Goal: Check status: Check status

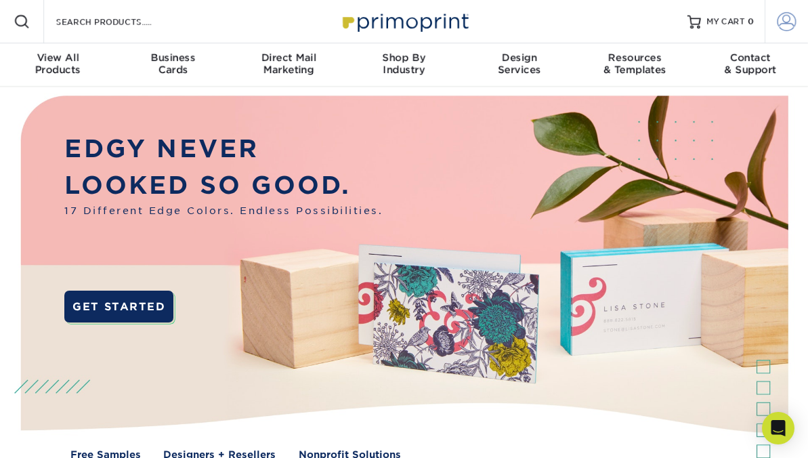
click at [784, 20] on span at bounding box center [787, 21] width 19 height 19
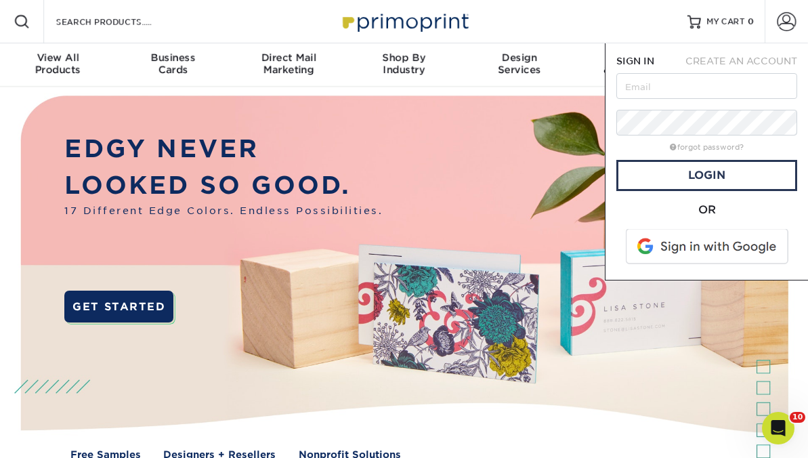
click at [710, 245] on span at bounding box center [708, 246] width 173 height 35
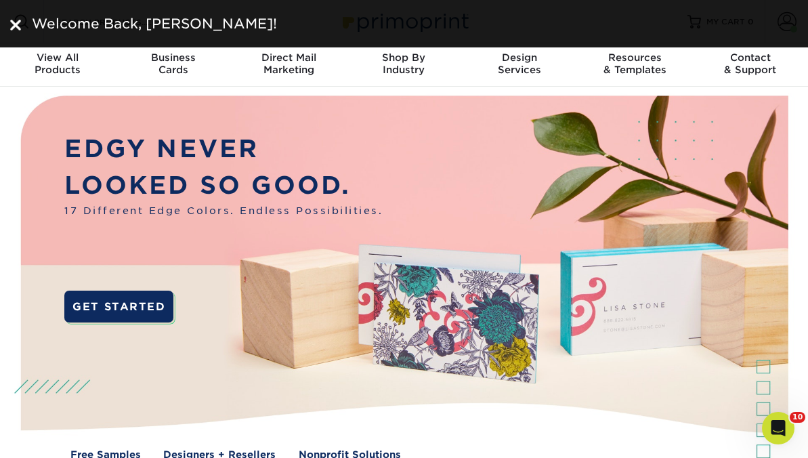
click at [786, 22] on div "Welcome Back, NATALIE!" at bounding box center [412, 24] width 772 height 20
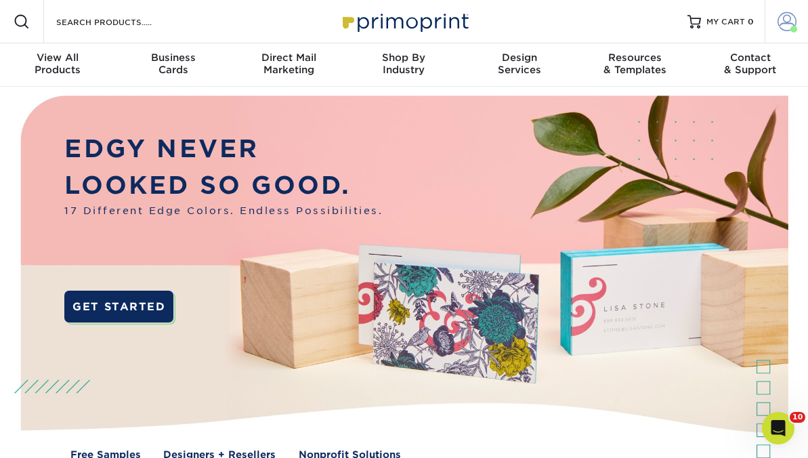
click at [775, 20] on link "Account" at bounding box center [786, 21] width 43 height 43
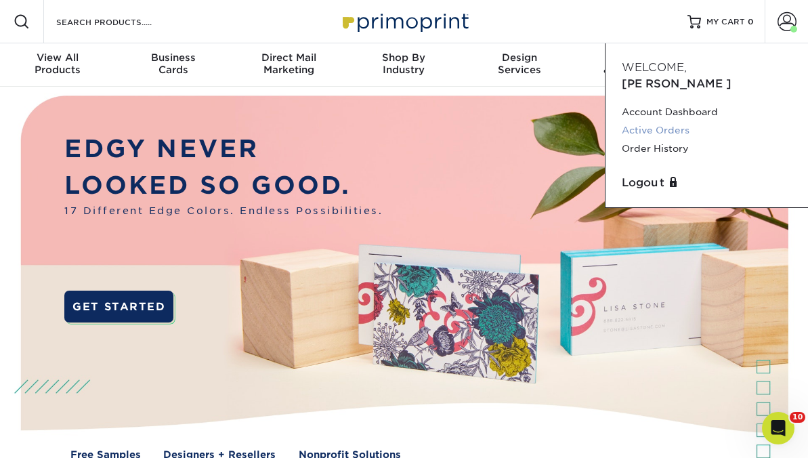
click at [654, 121] on link "Active Orders" at bounding box center [707, 130] width 170 height 18
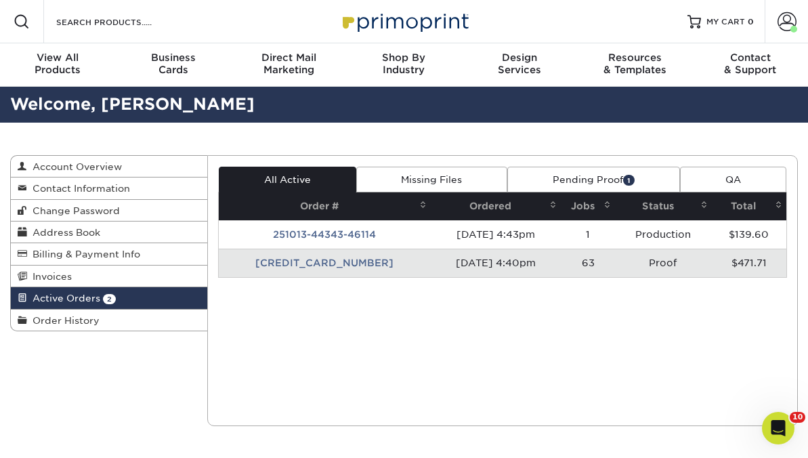
click at [350, 265] on td "[CREDIT_CARD_NUMBER]" at bounding box center [325, 263] width 212 height 28
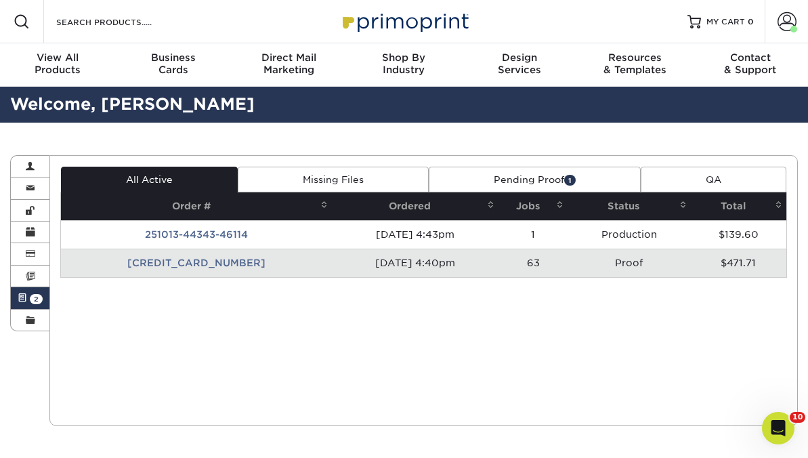
click at [219, 266] on td "[CREDIT_CARD_NUMBER]" at bounding box center [196, 263] width 271 height 28
click at [188, 264] on td "[CREDIT_CARD_NUMBER]" at bounding box center [196, 263] width 271 height 28
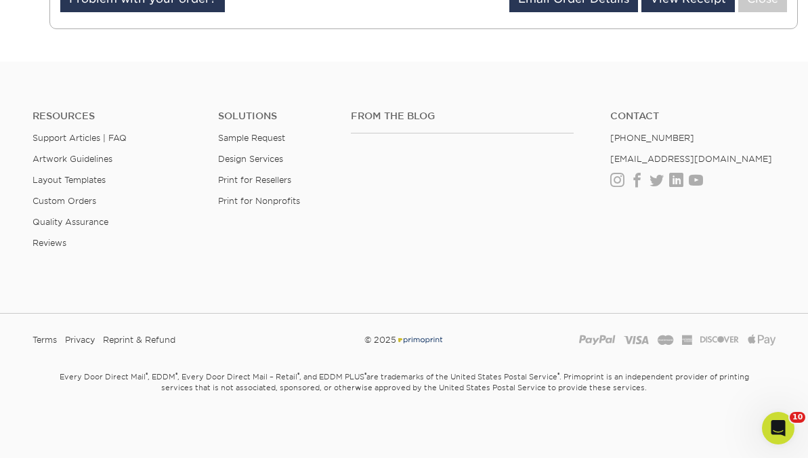
scroll to position [4741, 0]
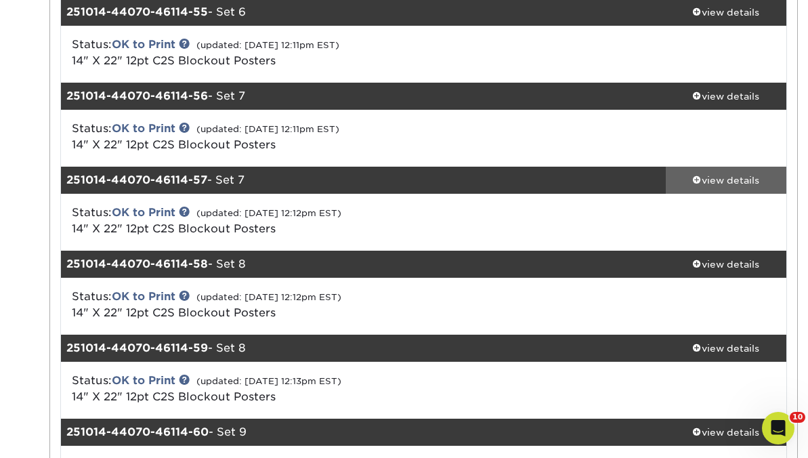
click at [723, 176] on div "view details" at bounding box center [726, 180] width 121 height 14
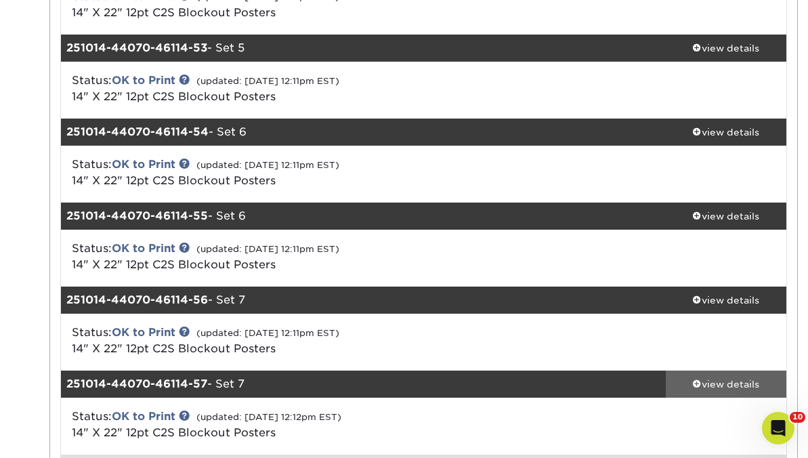
scroll to position [4533, 0]
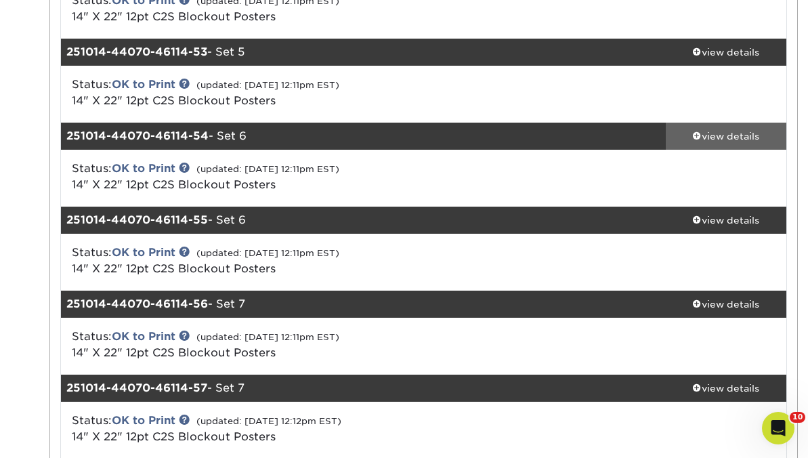
click at [740, 132] on div "view details" at bounding box center [726, 136] width 121 height 14
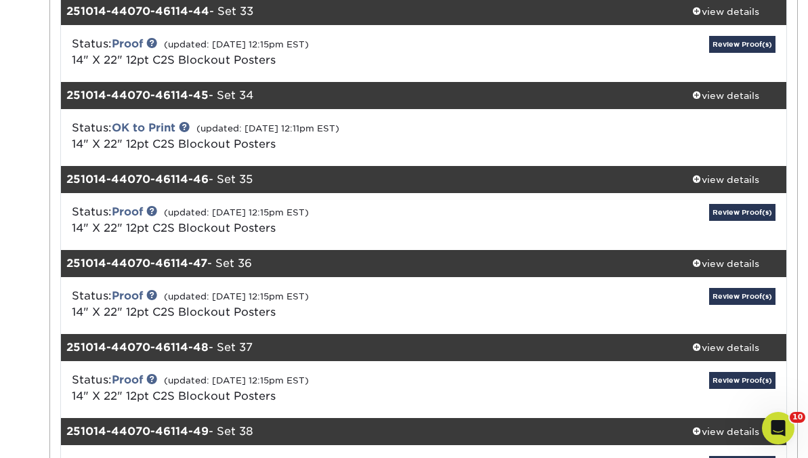
scroll to position [3817, 0]
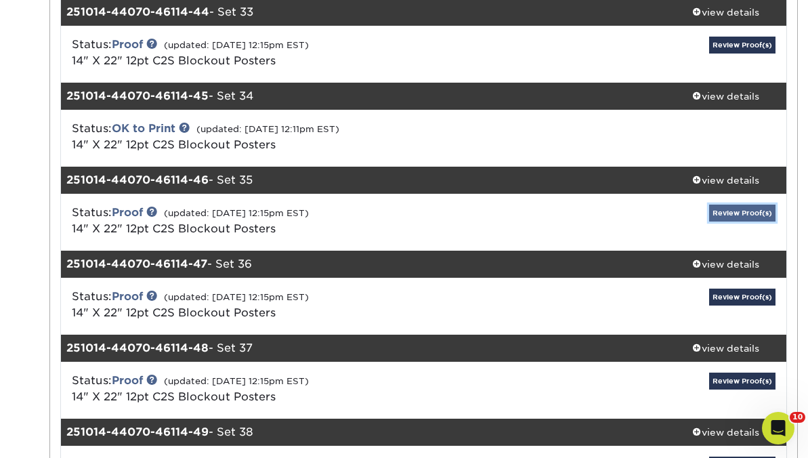
click at [739, 212] on link "Review Proof(s)" at bounding box center [742, 213] width 66 height 17
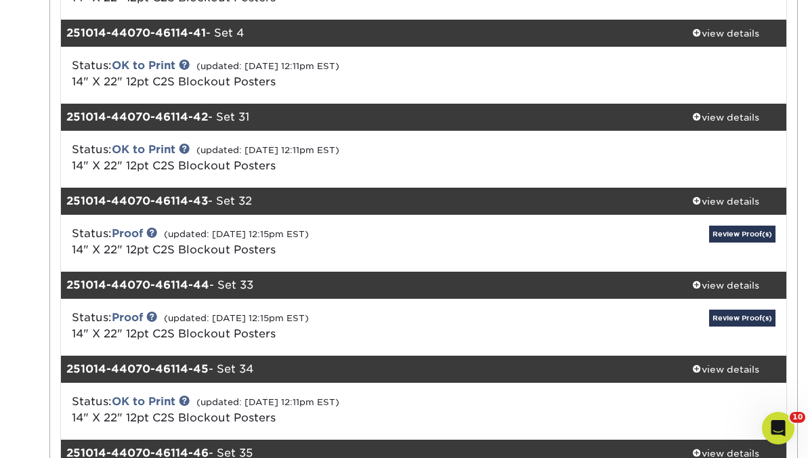
scroll to position [3543, 0]
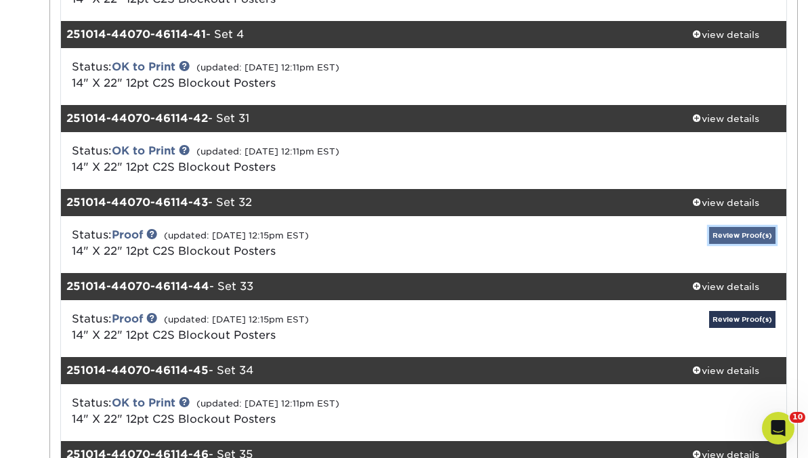
click at [735, 240] on link "Review Proof(s)" at bounding box center [742, 235] width 66 height 17
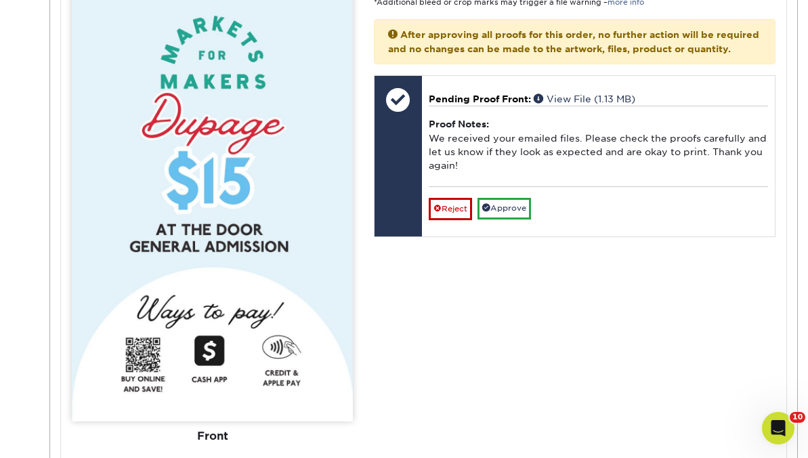
scroll to position [4150, 0]
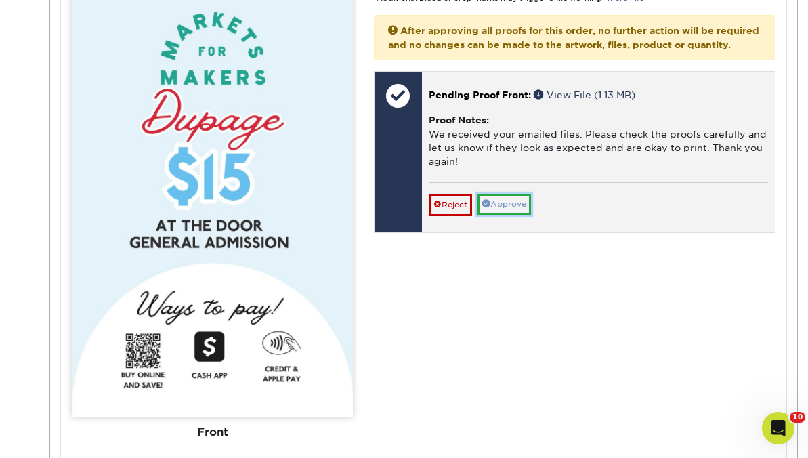
click at [507, 215] on link "Approve" at bounding box center [505, 204] width 54 height 21
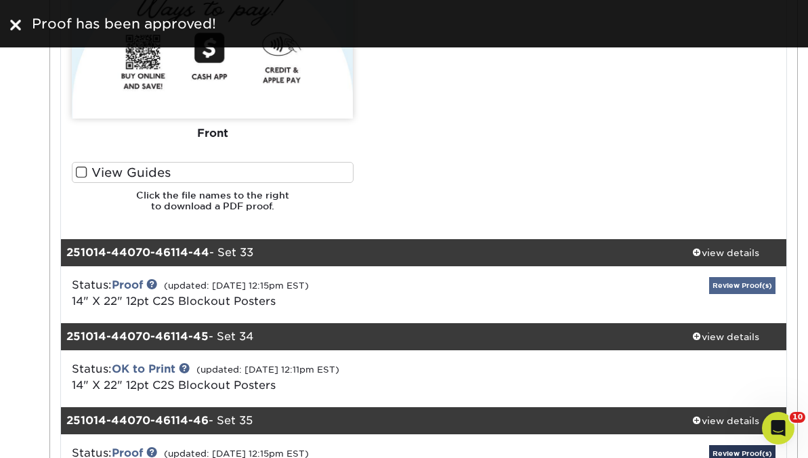
scroll to position [4450, 0]
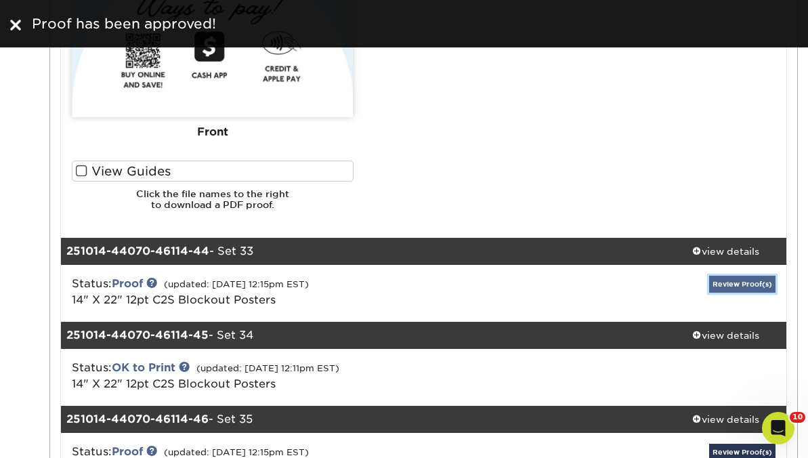
click at [724, 280] on link "Review Proof(s)" at bounding box center [742, 284] width 66 height 17
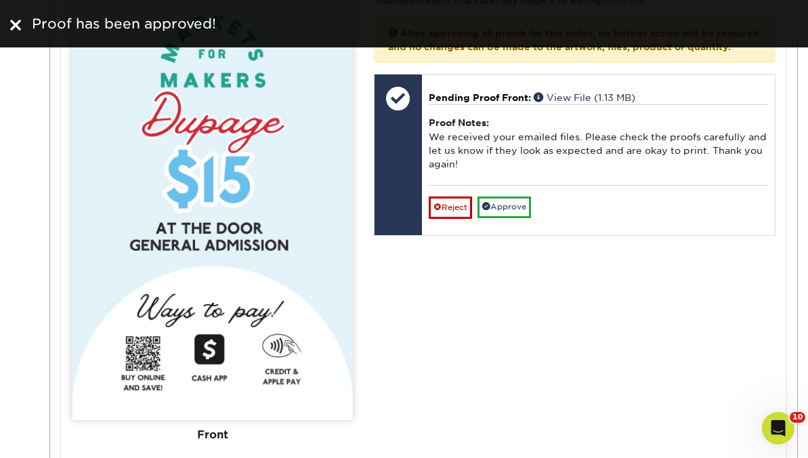
scroll to position [5107, 0]
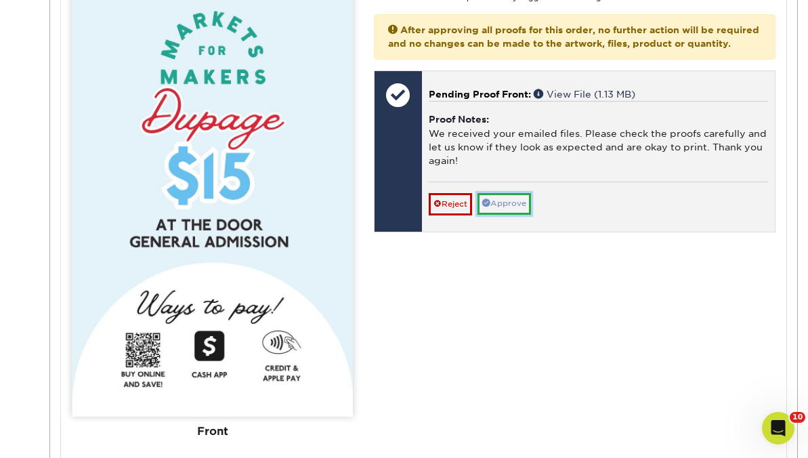
click at [504, 214] on link "Approve" at bounding box center [505, 203] width 54 height 21
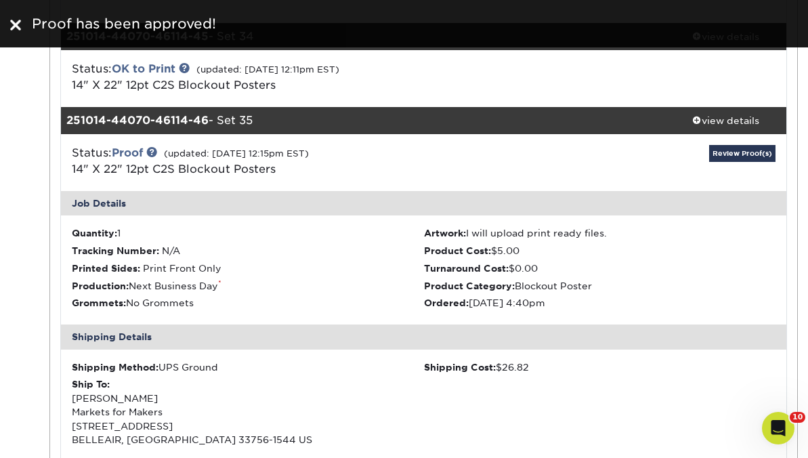
scroll to position [5624, 0]
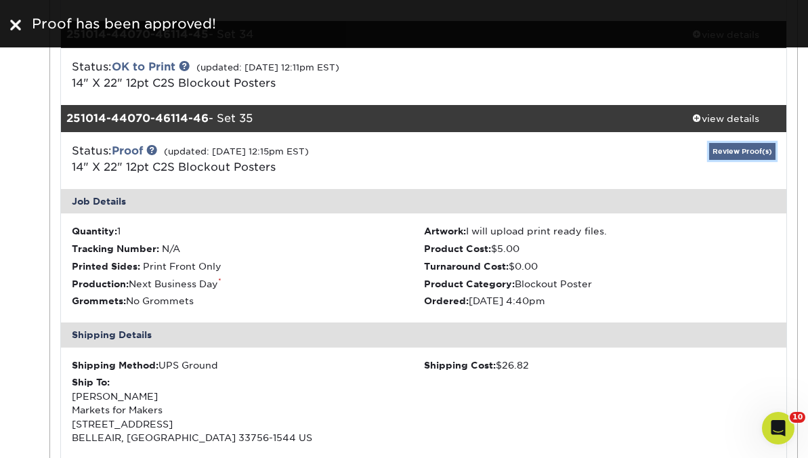
click at [741, 150] on link "Review Proof(s)" at bounding box center [742, 151] width 66 height 17
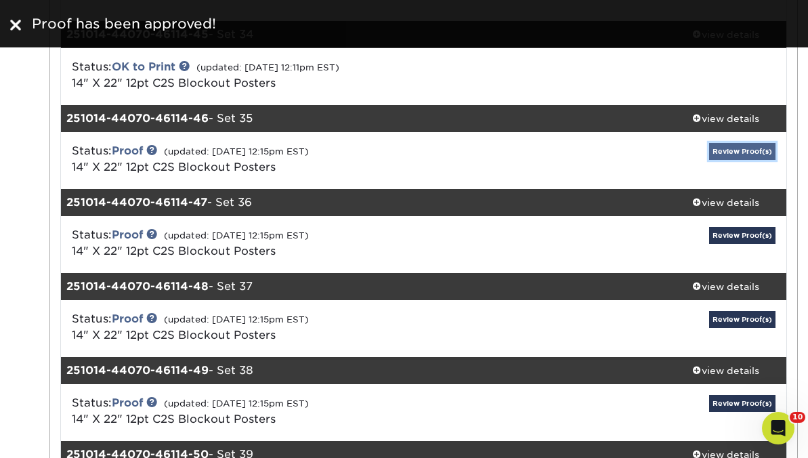
click at [741, 150] on link "Review Proof(s)" at bounding box center [742, 151] width 66 height 17
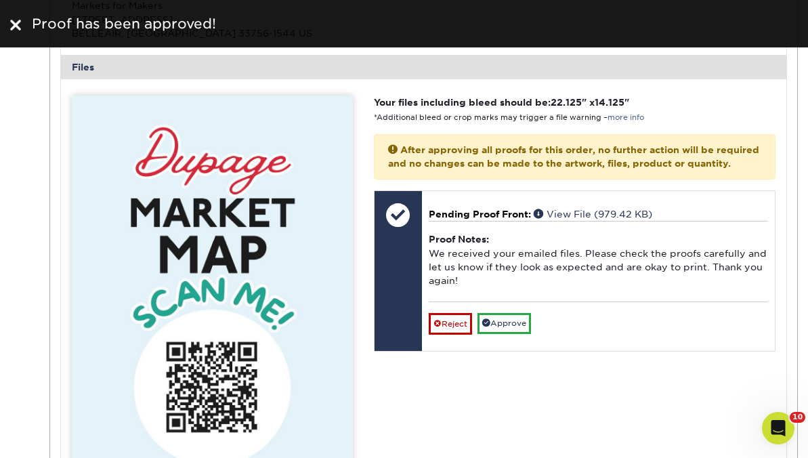
scroll to position [6125, 0]
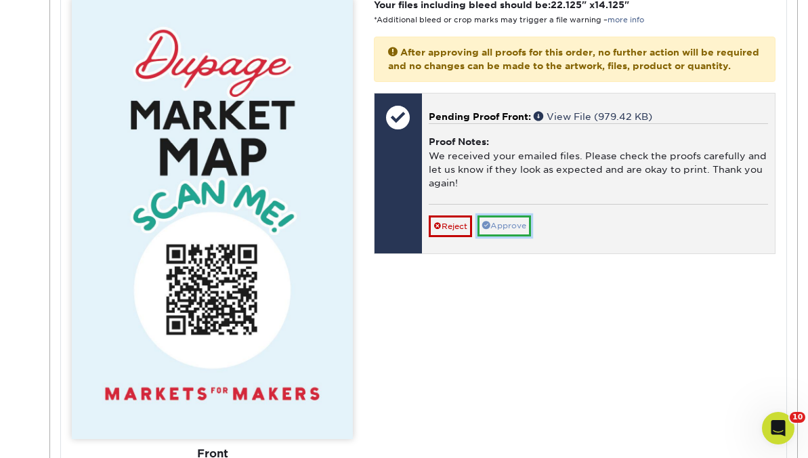
click at [522, 236] on link "Approve" at bounding box center [505, 225] width 54 height 21
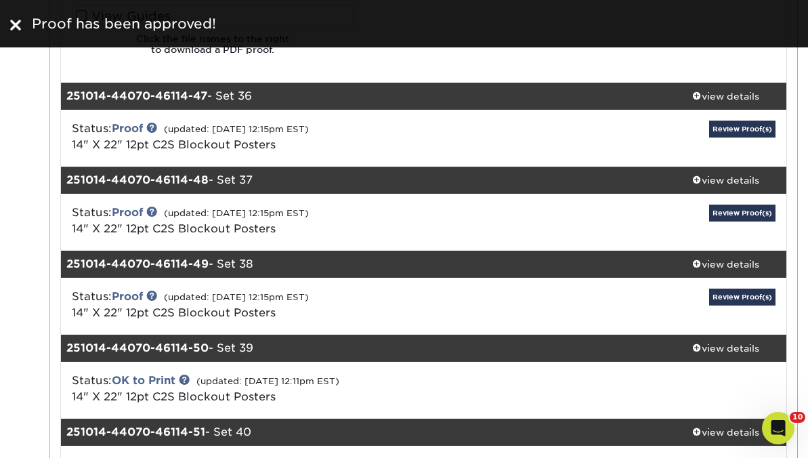
scroll to position [6589, 0]
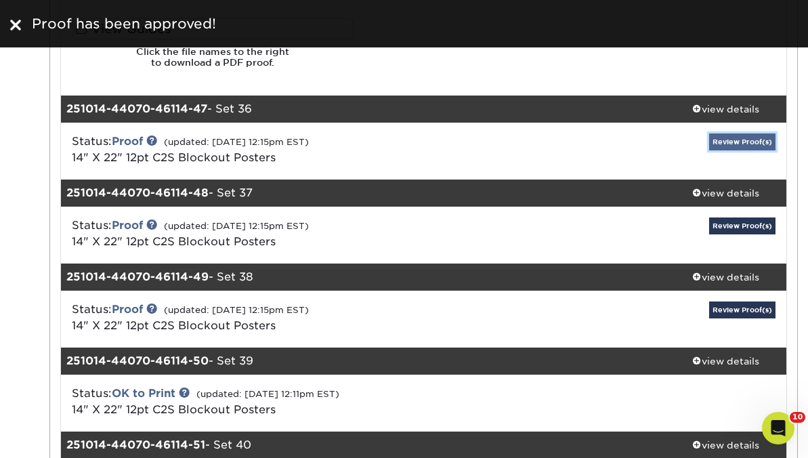
click at [748, 144] on link "Review Proof(s)" at bounding box center [742, 141] width 66 height 17
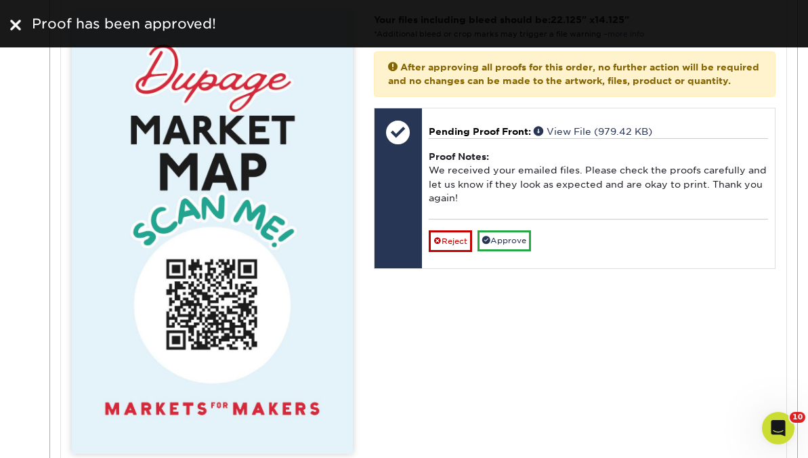
scroll to position [7059, 0]
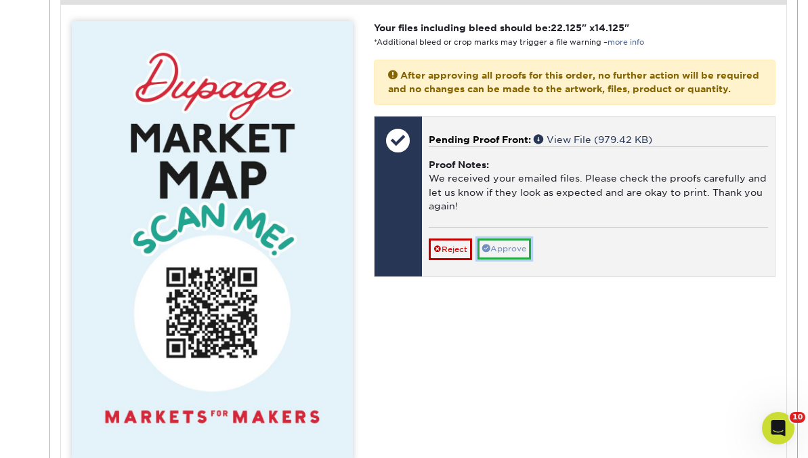
click at [515, 259] on link "Approve" at bounding box center [505, 248] width 54 height 21
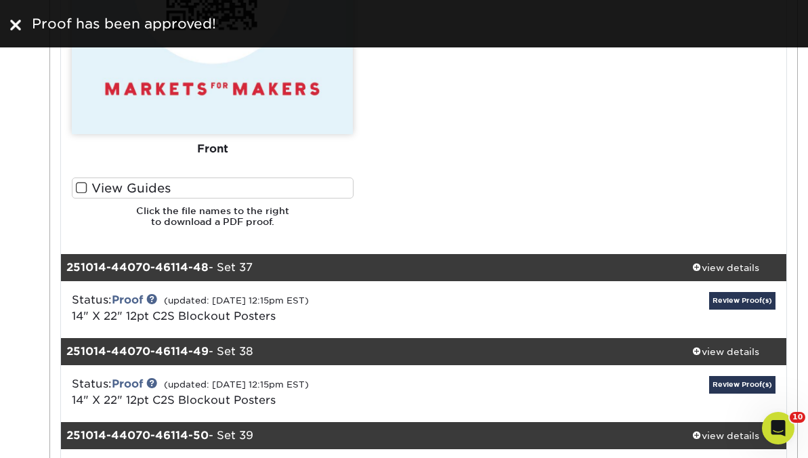
scroll to position [7398, 0]
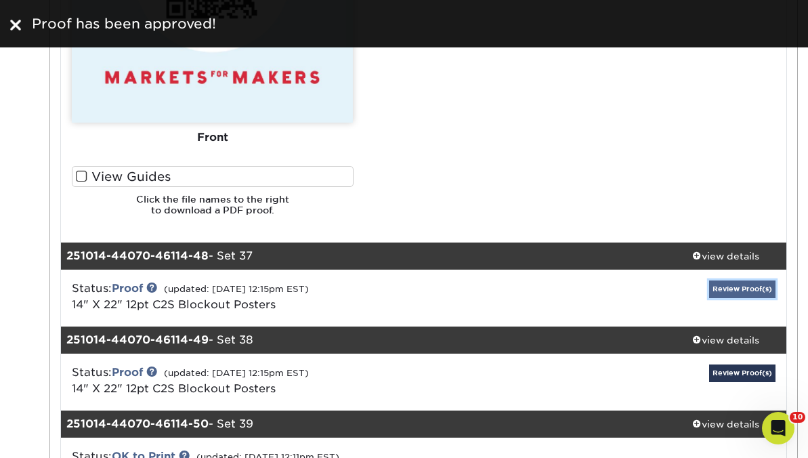
click at [746, 293] on link "Review Proof(s)" at bounding box center [742, 288] width 66 height 17
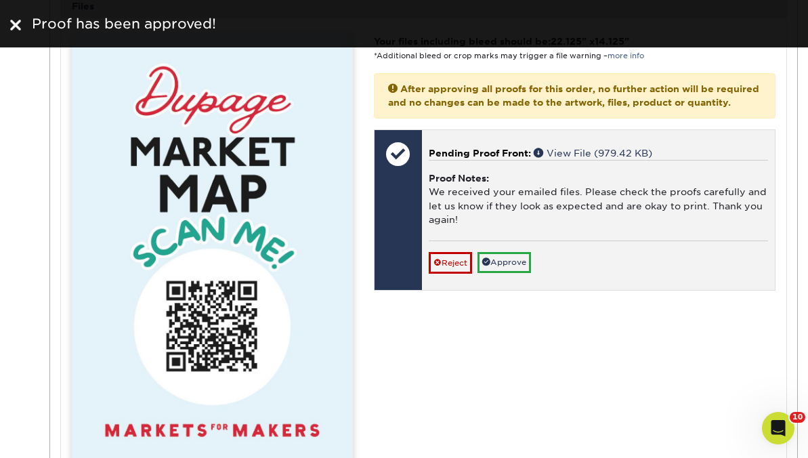
scroll to position [8005, 0]
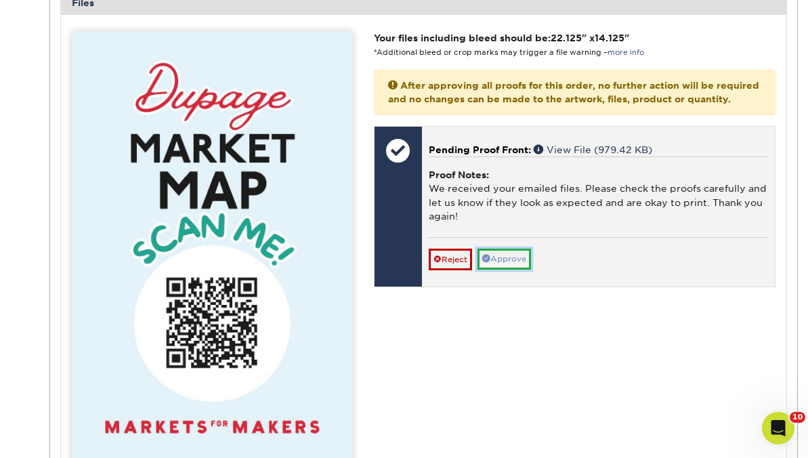
click at [501, 270] on link "Approve" at bounding box center [505, 259] width 54 height 21
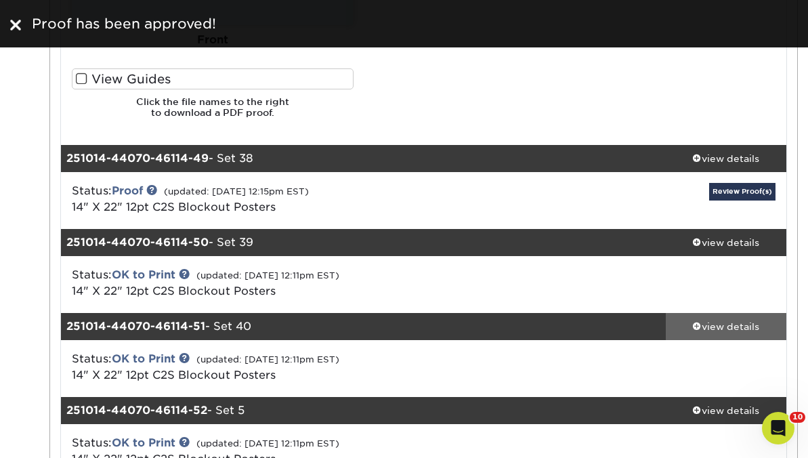
scroll to position [8453, 0]
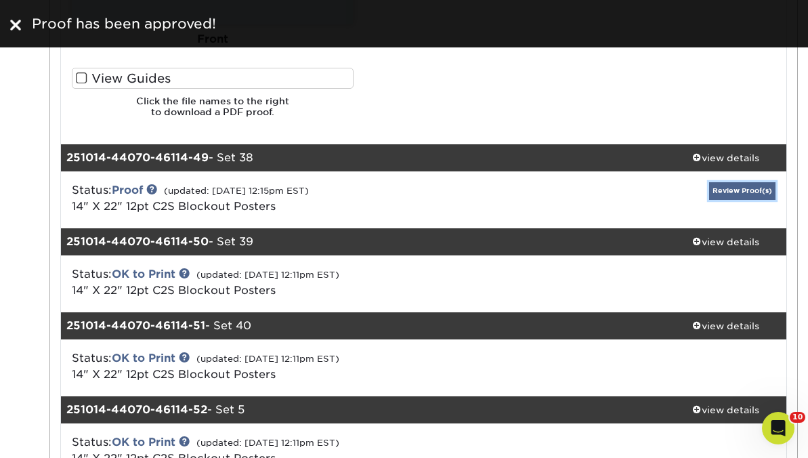
click at [753, 188] on link "Review Proof(s)" at bounding box center [742, 190] width 66 height 17
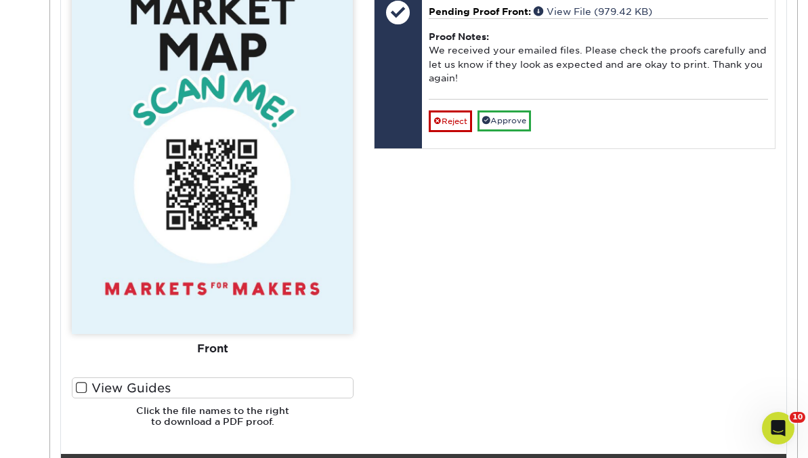
scroll to position [9105, 0]
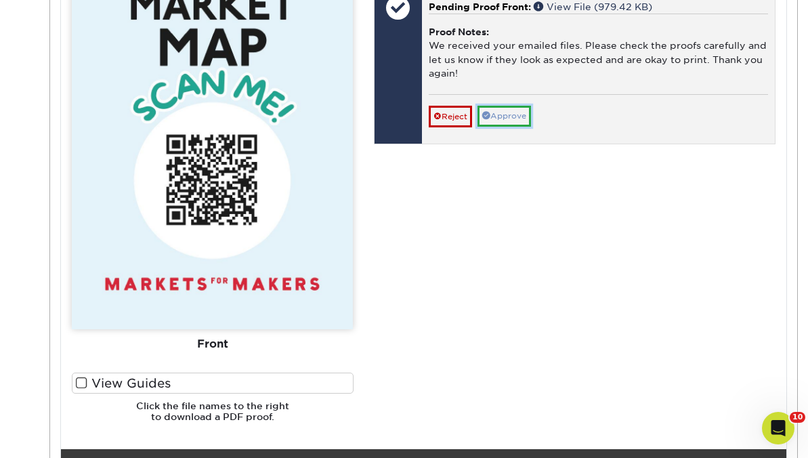
click at [500, 127] on link "Approve" at bounding box center [505, 116] width 54 height 21
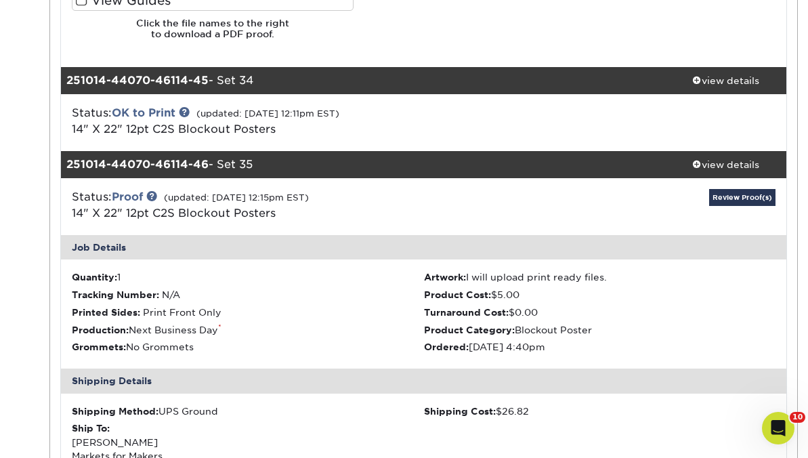
scroll to position [5576, 0]
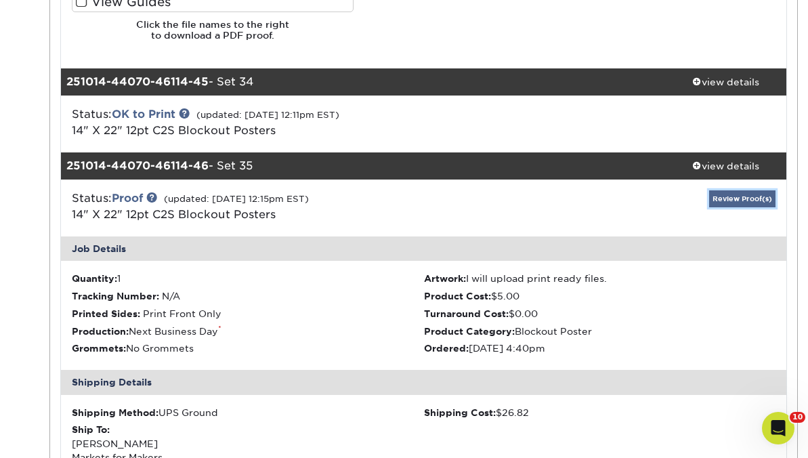
click at [723, 198] on link "Review Proof(s)" at bounding box center [742, 198] width 66 height 17
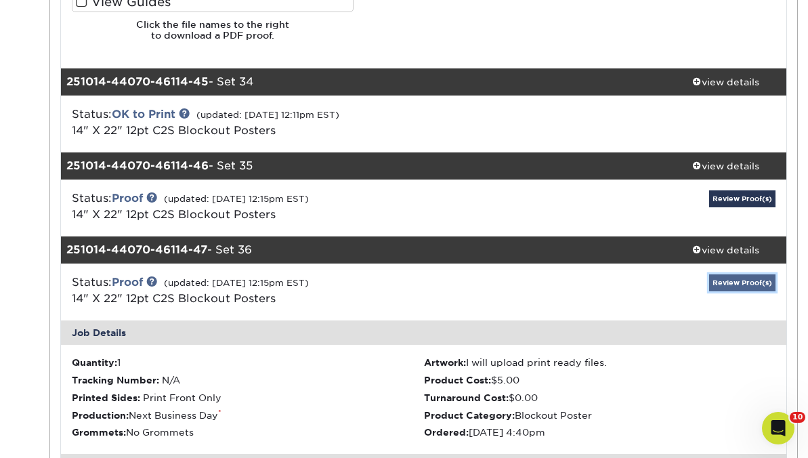
click at [721, 289] on link "Review Proof(s)" at bounding box center [742, 282] width 66 height 17
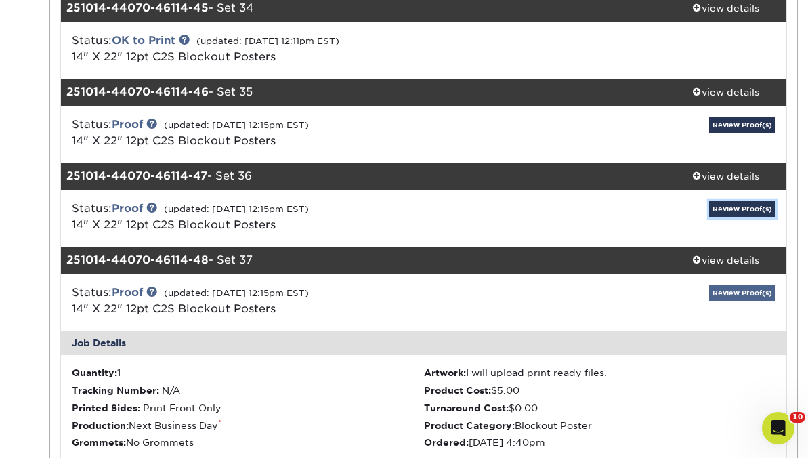
scroll to position [5652, 0]
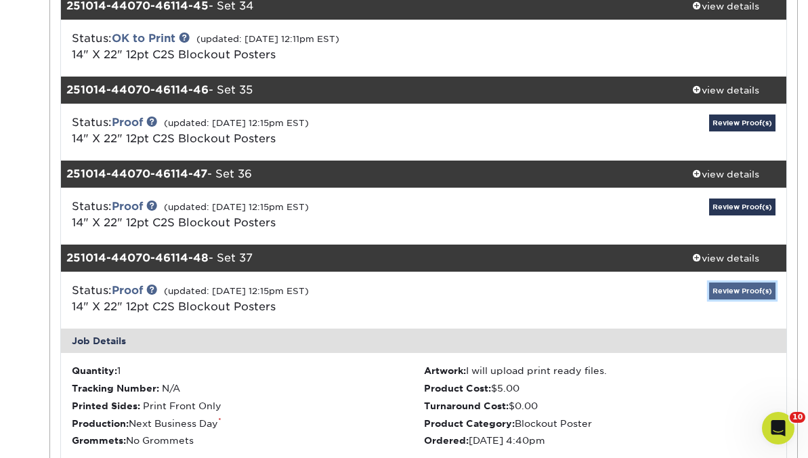
click at [730, 282] on link "Review Proof(s)" at bounding box center [742, 290] width 66 height 17
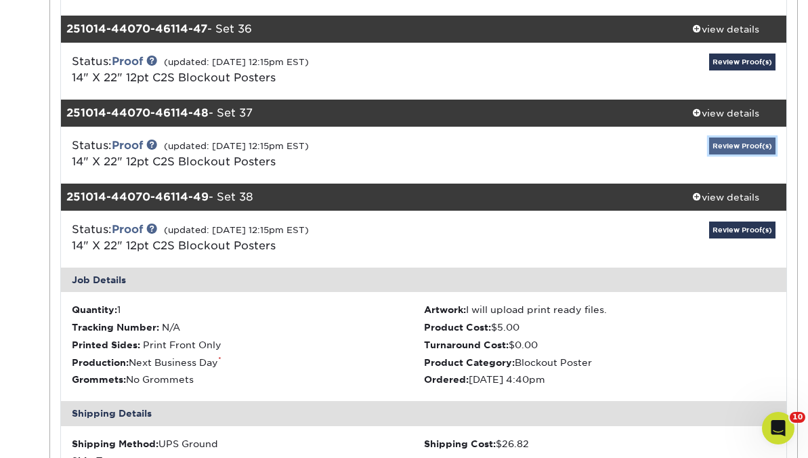
scroll to position [5798, 0]
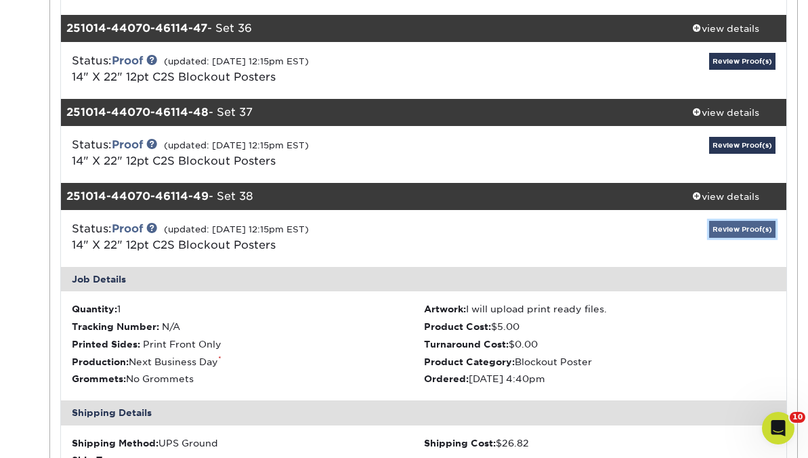
click at [746, 226] on link "Review Proof(s)" at bounding box center [742, 229] width 66 height 17
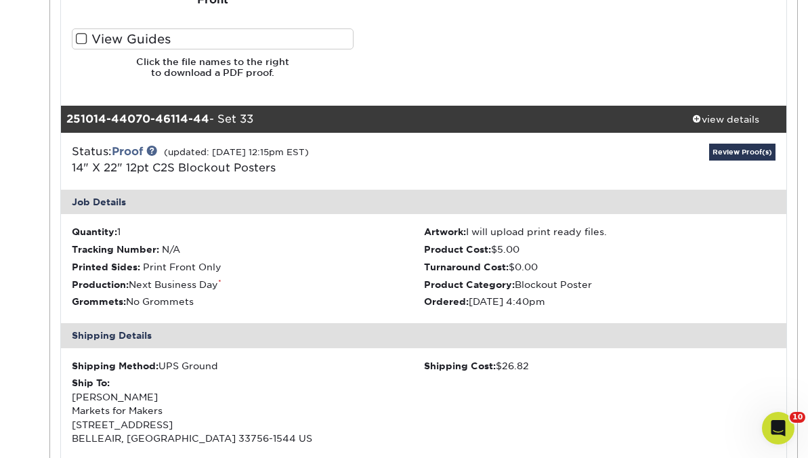
scroll to position [4557, 0]
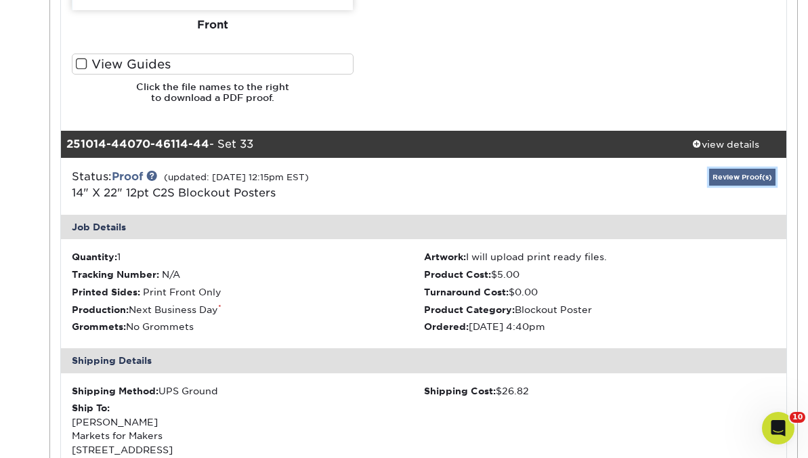
click at [735, 177] on link "Review Proof(s)" at bounding box center [742, 177] width 66 height 17
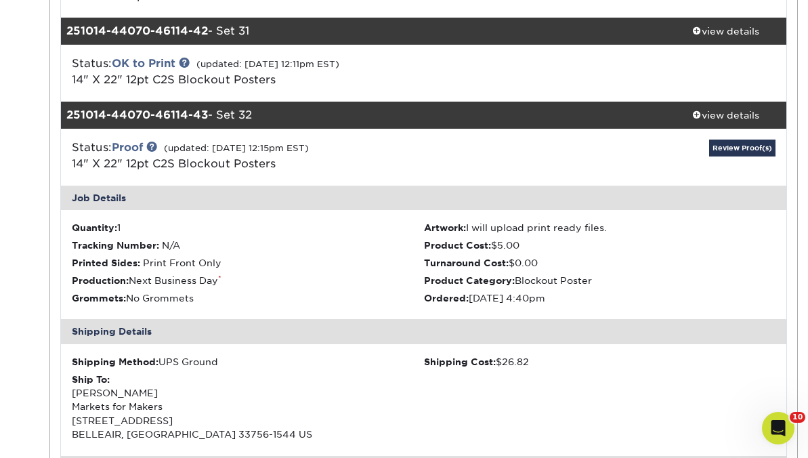
scroll to position [3626, 0]
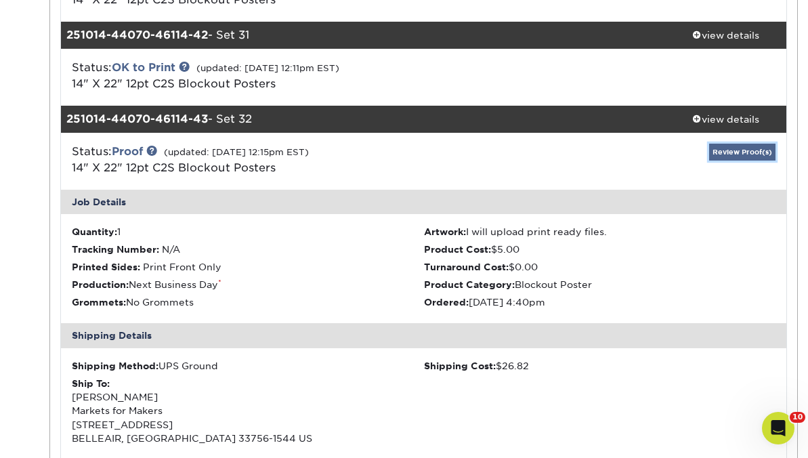
click at [732, 152] on link "Review Proof(s)" at bounding box center [742, 152] width 66 height 17
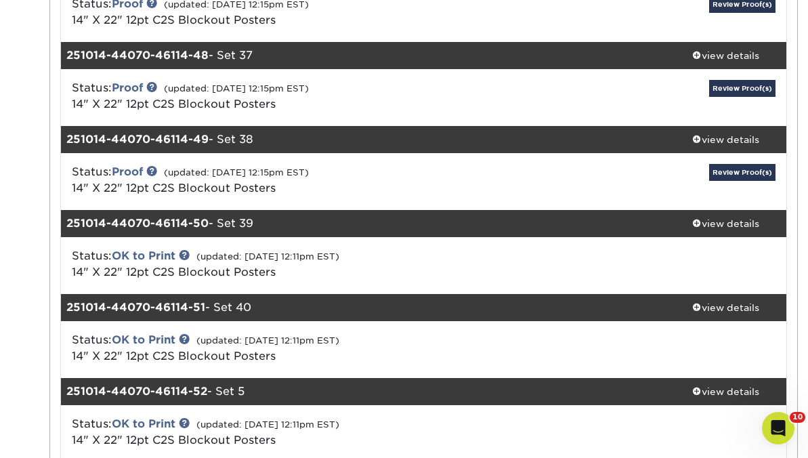
scroll to position [4111, 0]
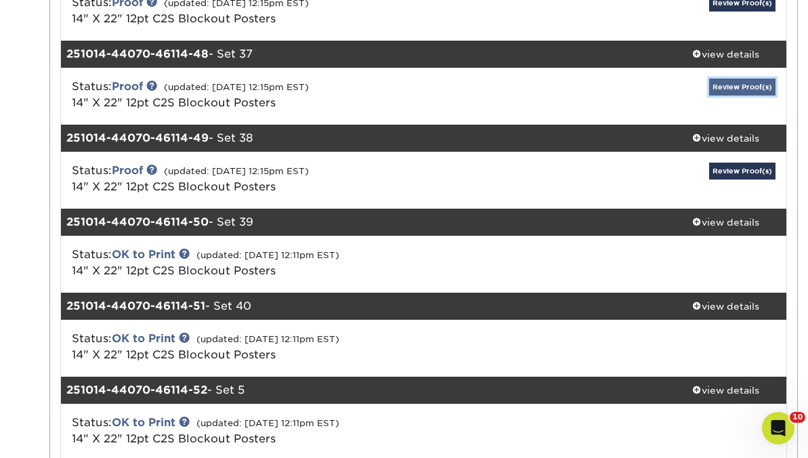
click at [730, 89] on link "Review Proof(s)" at bounding box center [742, 87] width 66 height 17
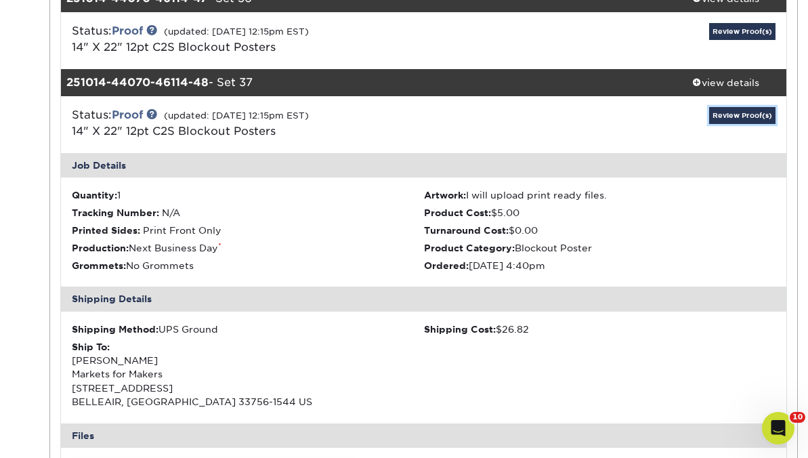
scroll to position [4068, 0]
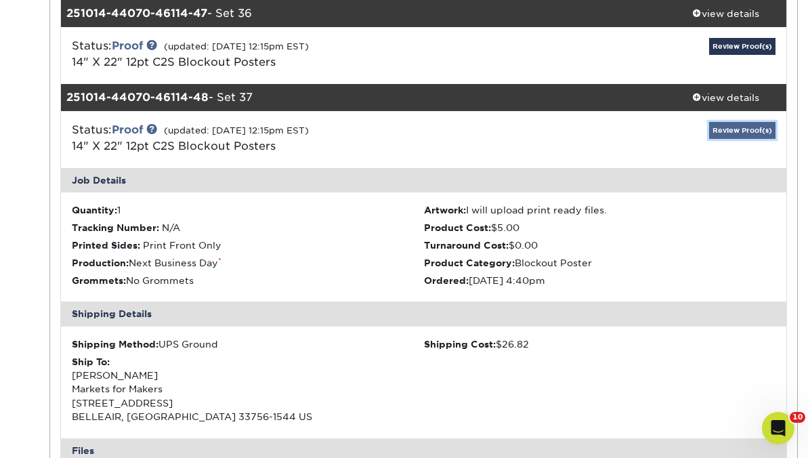
click at [728, 133] on link "Review Proof(s)" at bounding box center [742, 130] width 66 height 17
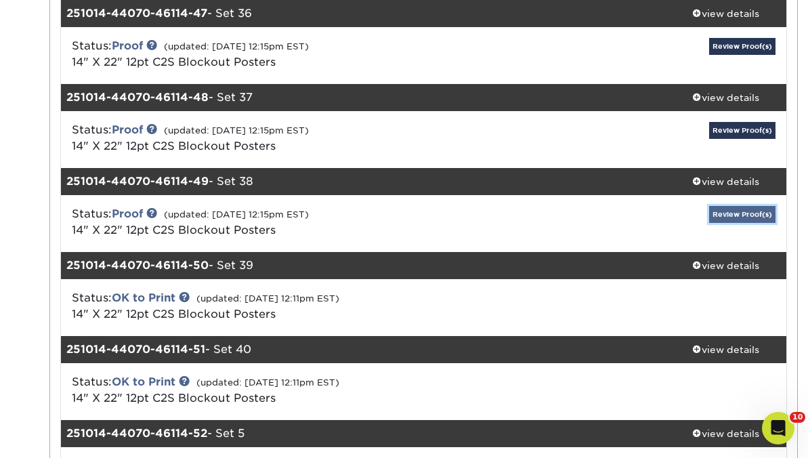
click at [735, 214] on link "Review Proof(s)" at bounding box center [742, 214] width 66 height 17
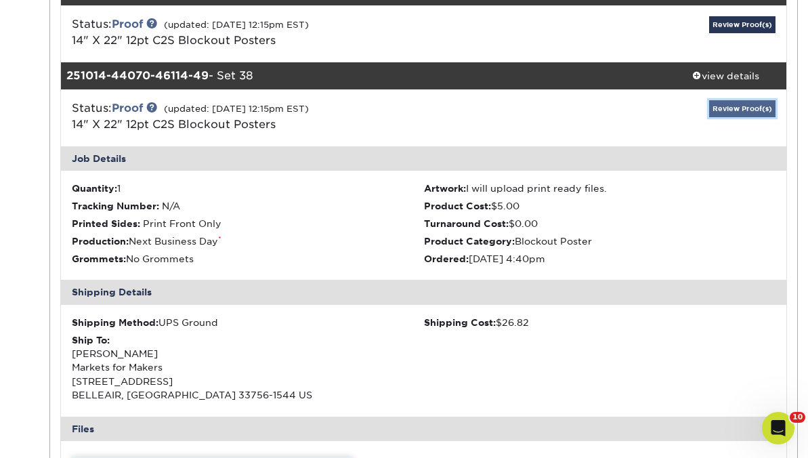
scroll to position [4171, 0]
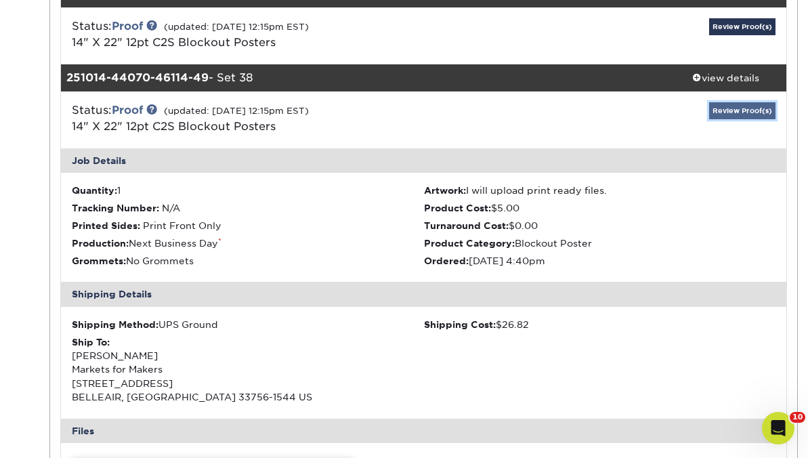
click at [734, 114] on link "Review Proof(s)" at bounding box center [742, 110] width 66 height 17
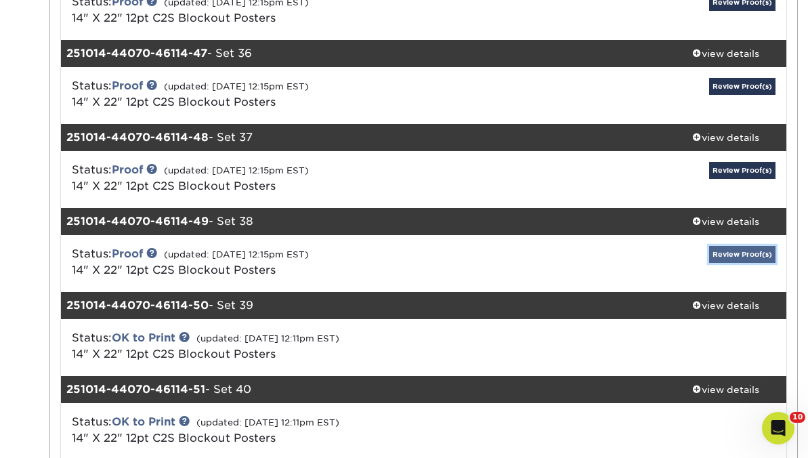
scroll to position [4026, 0]
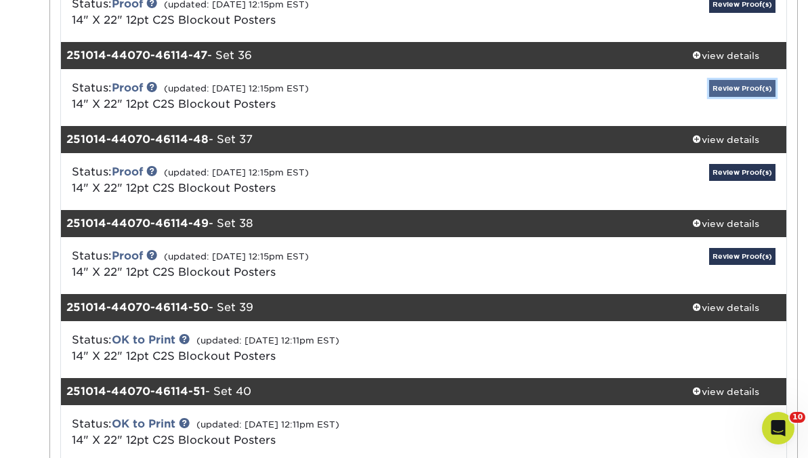
click at [733, 88] on link "Review Proof(s)" at bounding box center [742, 88] width 66 height 17
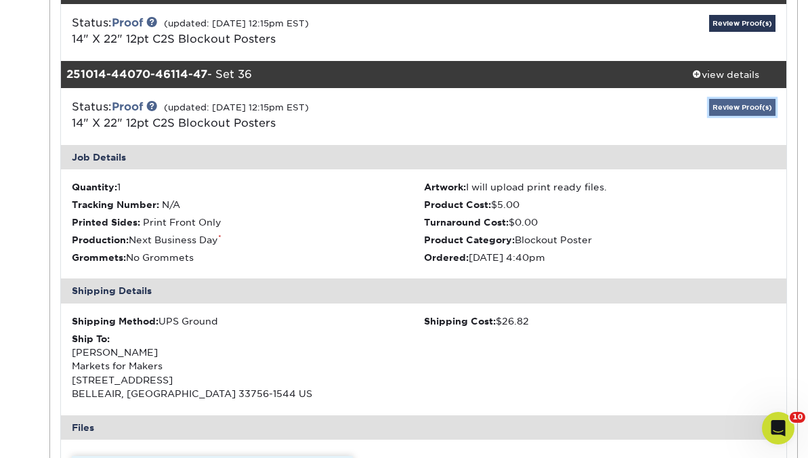
click at [728, 104] on link "Review Proof(s)" at bounding box center [742, 107] width 66 height 17
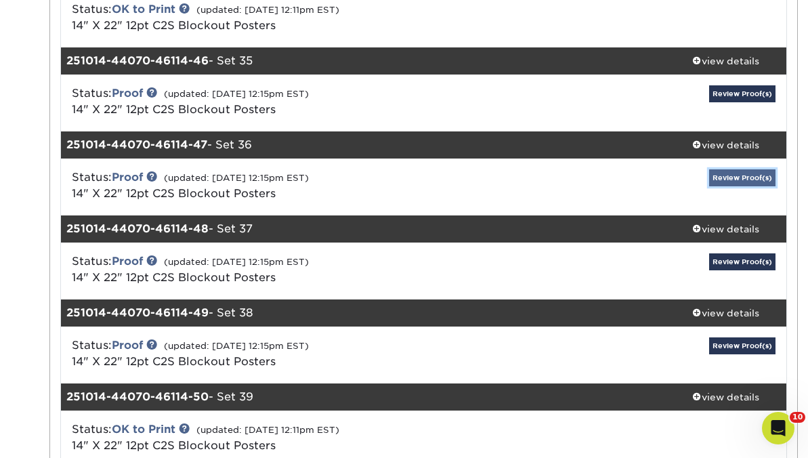
scroll to position [3924, 0]
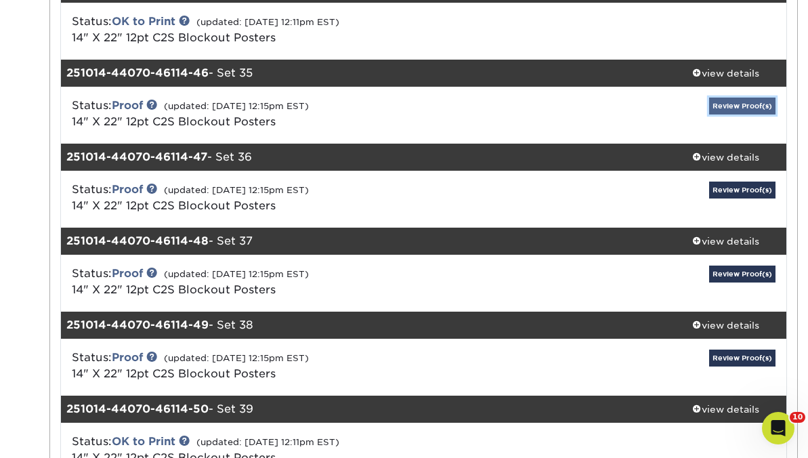
click at [727, 102] on link "Review Proof(s)" at bounding box center [742, 106] width 66 height 17
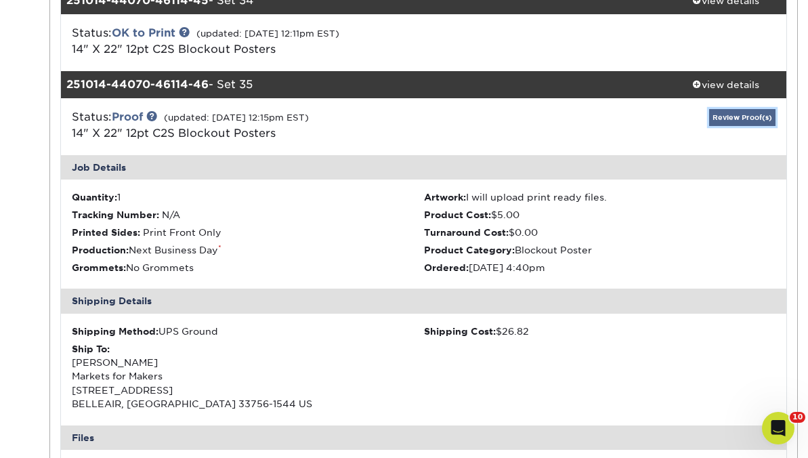
scroll to position [3900, 0]
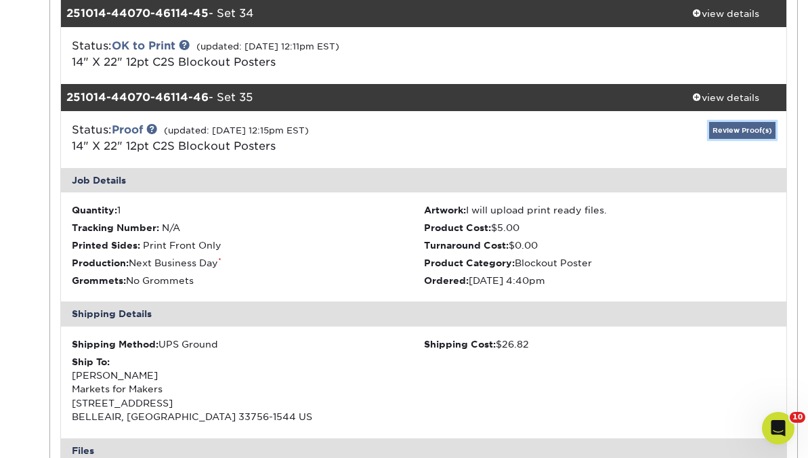
click at [728, 127] on link "Review Proof(s)" at bounding box center [742, 130] width 66 height 17
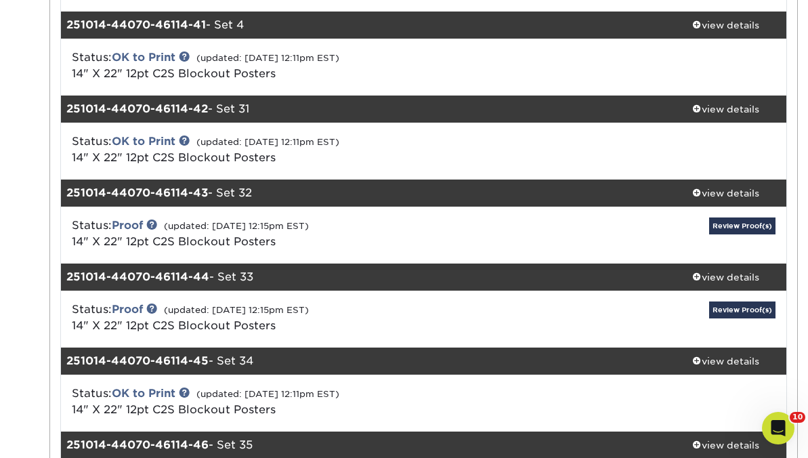
scroll to position [3554, 0]
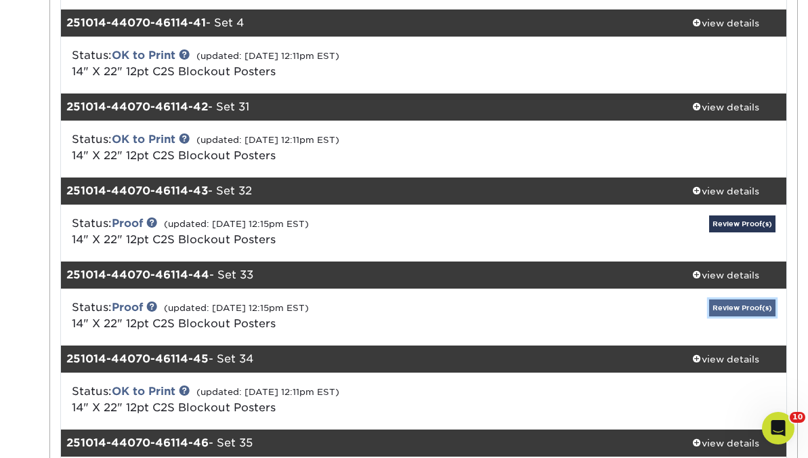
click at [719, 314] on link "Review Proof(s)" at bounding box center [742, 307] width 66 height 17
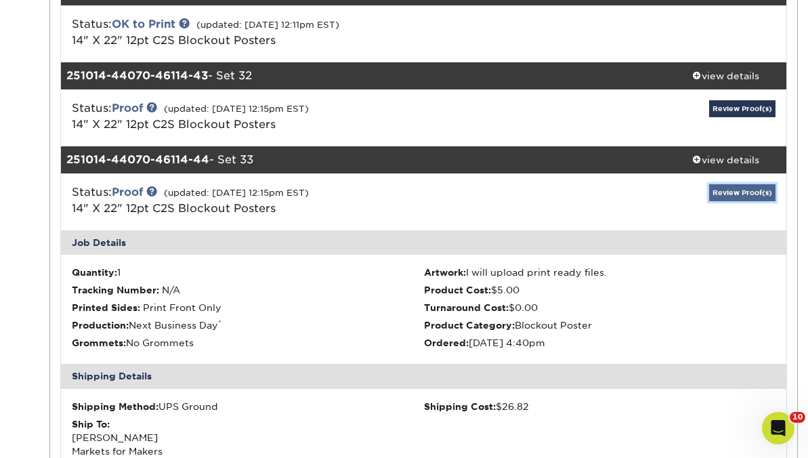
scroll to position [3663, 0]
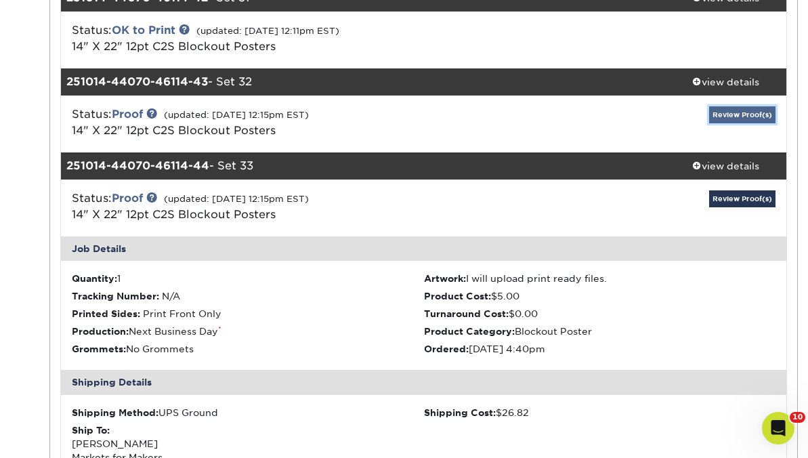
click at [732, 118] on link "Review Proof(s)" at bounding box center [742, 114] width 66 height 17
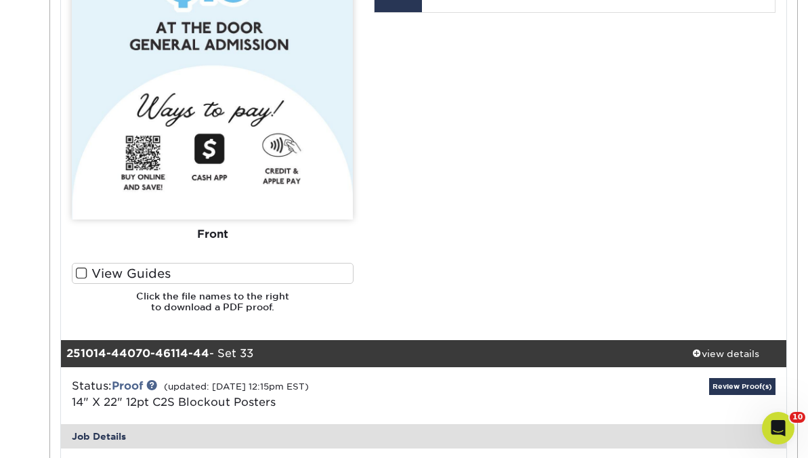
scroll to position [3770, 0]
